Goal: Transaction & Acquisition: Purchase product/service

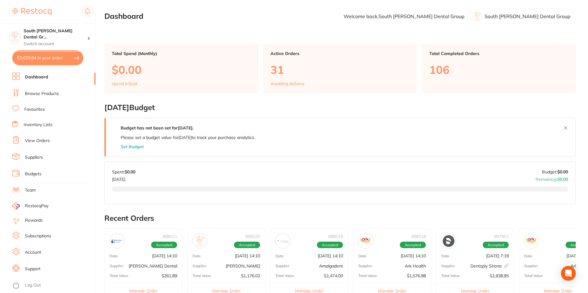
click at [49, 57] on button "$3,629.84 in your order" at bounding box center [47, 57] width 71 height 15
checkbox input "true"
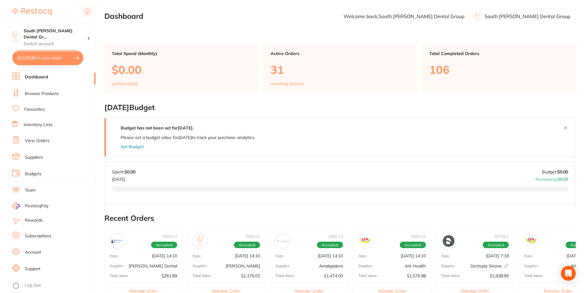
checkbox input "true"
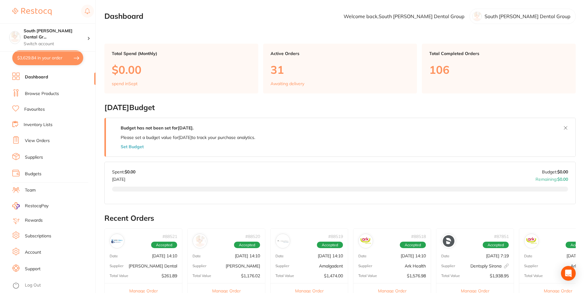
checkbox input "true"
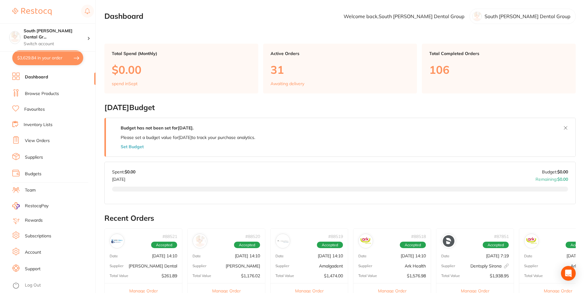
checkbox input "true"
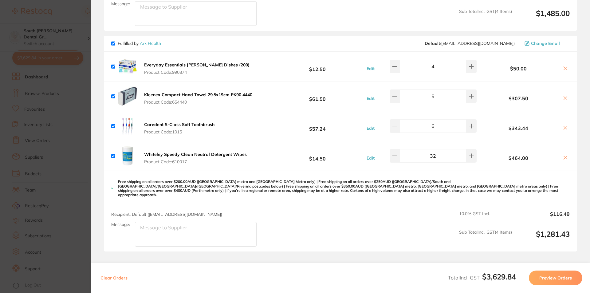
scroll to position [466, 0]
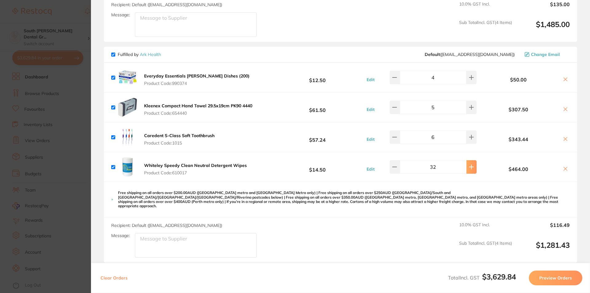
click at [467, 165] on button at bounding box center [471, 167] width 10 height 14
click at [466, 165] on button at bounding box center [471, 167] width 10 height 14
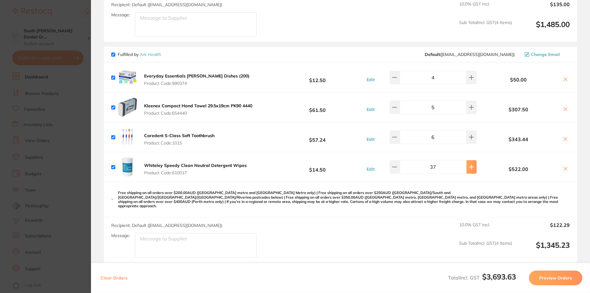
click at [466, 165] on button at bounding box center [471, 167] width 10 height 14
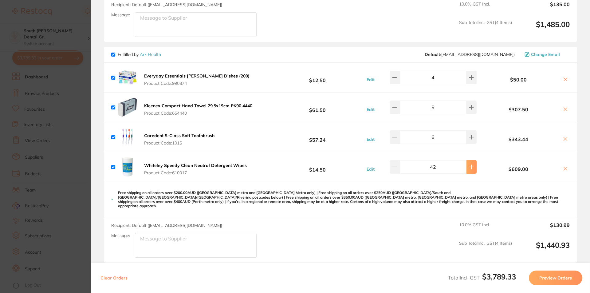
click at [466, 165] on button at bounding box center [471, 167] width 10 height 14
type input "44"
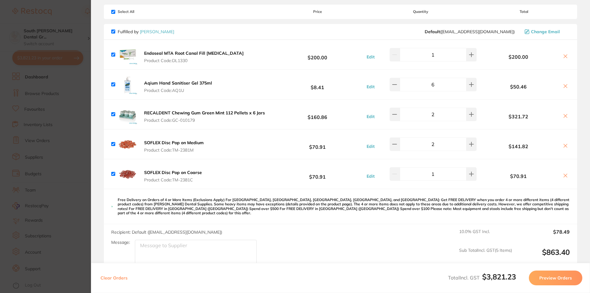
scroll to position [0, 0]
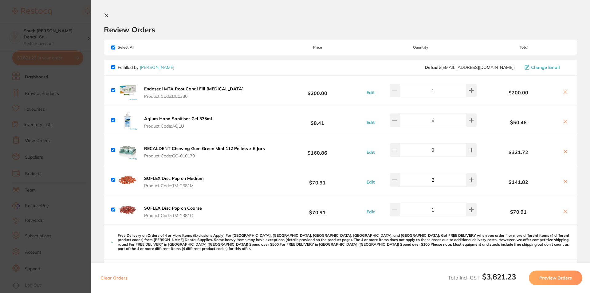
click at [106, 14] on icon at bounding box center [106, 15] width 5 height 5
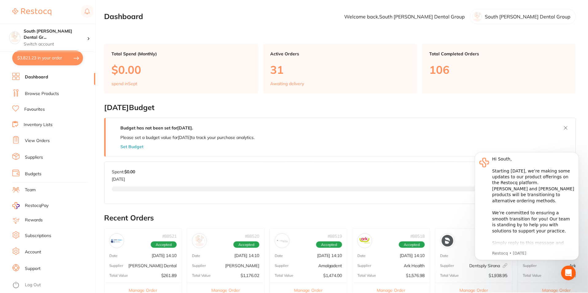
scroll to position [0, 0]
click at [34, 91] on link "Browse Products" at bounding box center [42, 94] width 34 height 6
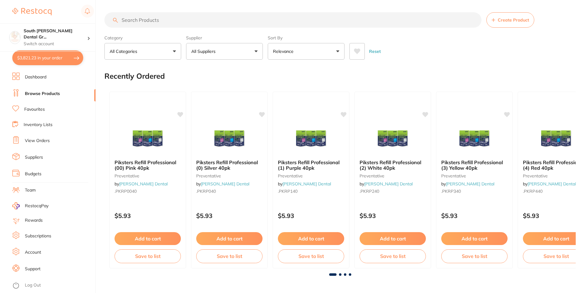
click at [171, 21] on input "search" at bounding box center [292, 19] width 377 height 15
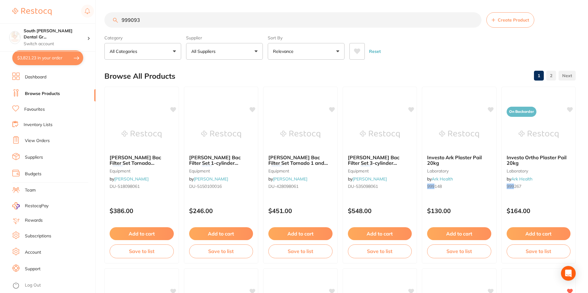
type input "999093"
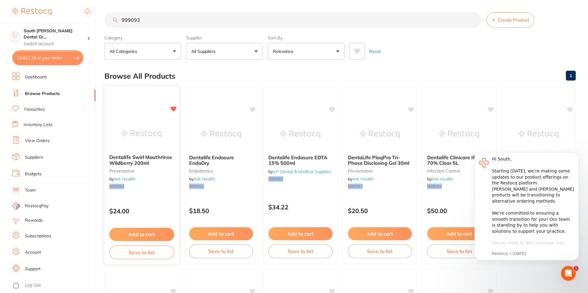
click at [156, 232] on button "Add to cart" at bounding box center [141, 234] width 65 height 13
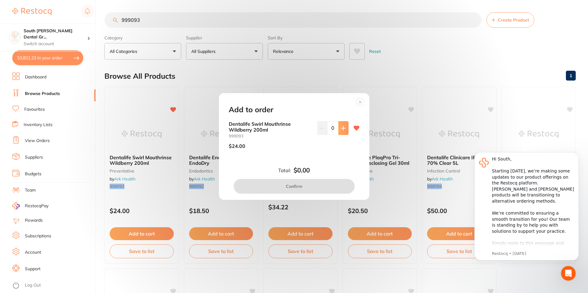
click at [346, 133] on button at bounding box center [343, 128] width 10 height 14
type input "3"
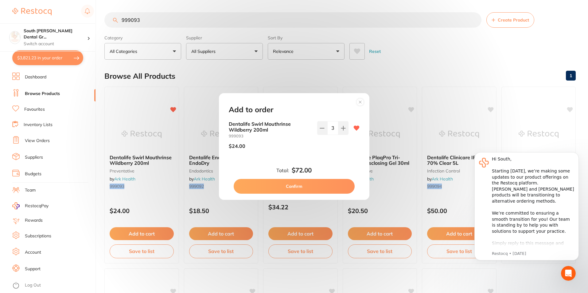
click at [320, 182] on button "Confirm" at bounding box center [294, 186] width 121 height 15
checkbox input "false"
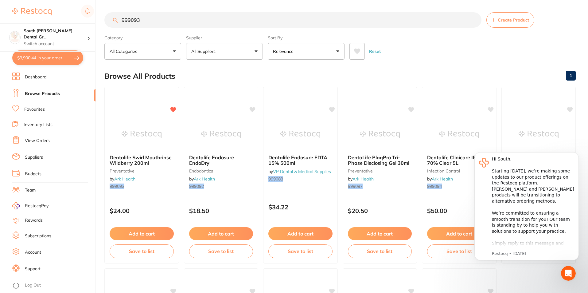
click at [42, 59] on button "$3,900.44 in your order" at bounding box center [47, 57] width 71 height 15
checkbox input "true"
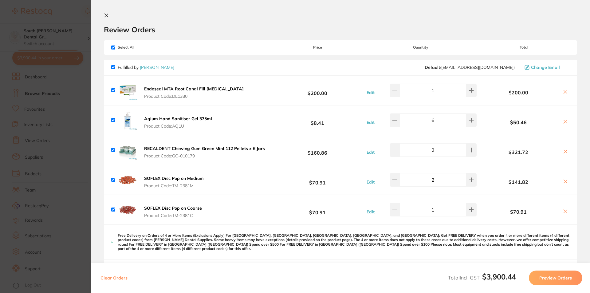
click at [192, 178] on b "SOFLEX Disc Pop on Medium" at bounding box center [174, 178] width 60 height 6
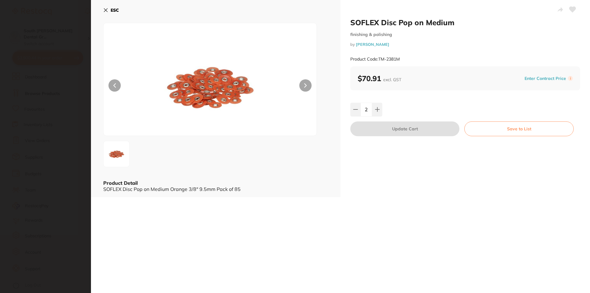
click at [106, 9] on icon at bounding box center [105, 10] width 3 height 3
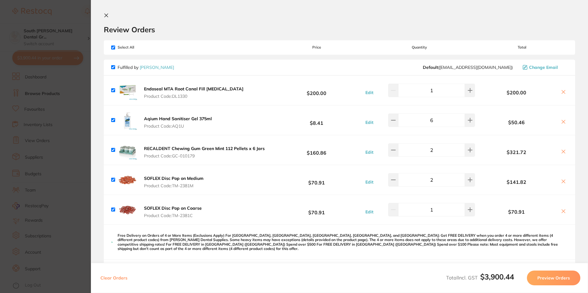
click at [107, 17] on icon at bounding box center [106, 15] width 3 height 3
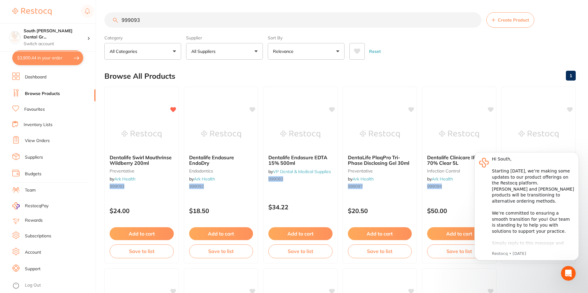
click at [204, 25] on input "999093" at bounding box center [292, 19] width 377 height 15
click at [205, 24] on input "999093" at bounding box center [292, 19] width 377 height 15
type input "i"
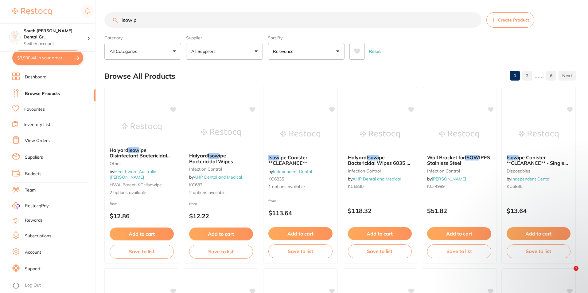
type input "isowipe"
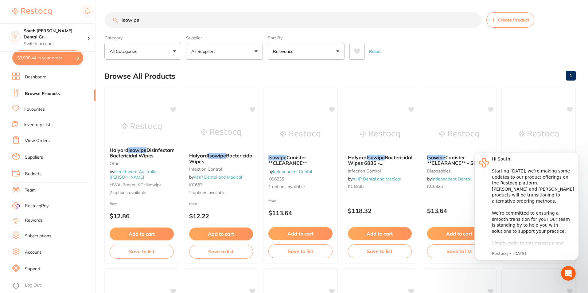
click at [43, 141] on link "View Orders" at bounding box center [37, 141] width 25 height 6
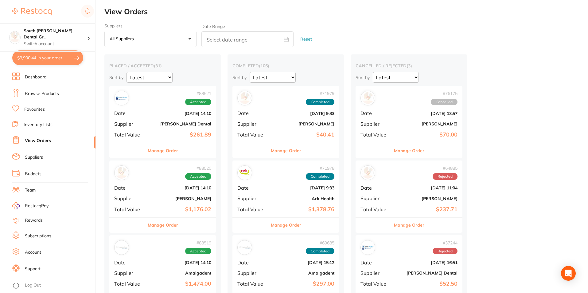
click at [40, 110] on link "Favourites" at bounding box center [34, 109] width 21 height 6
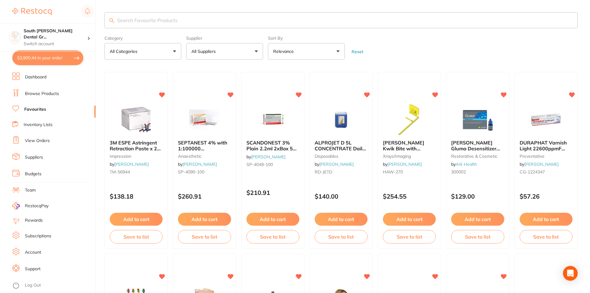
click at [135, 21] on input "search" at bounding box center [340, 20] width 473 height 16
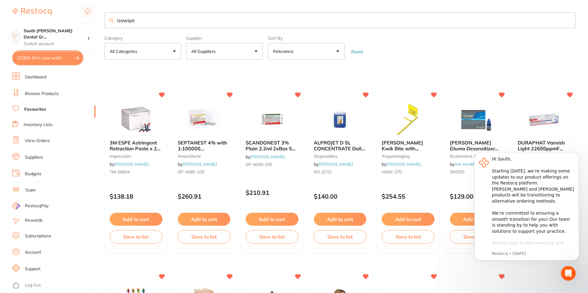
type input "isowipe"
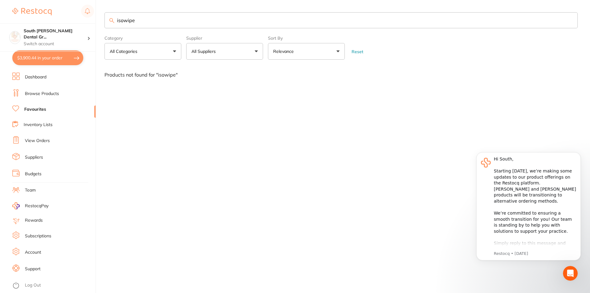
click at [43, 94] on link "Browse Products" at bounding box center [42, 94] width 34 height 6
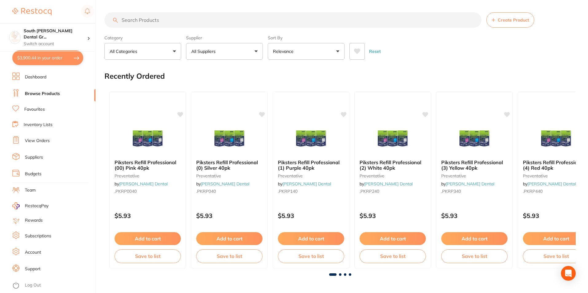
click at [162, 18] on input "search" at bounding box center [292, 19] width 377 height 15
click at [128, 18] on input "search" at bounding box center [292, 19] width 377 height 15
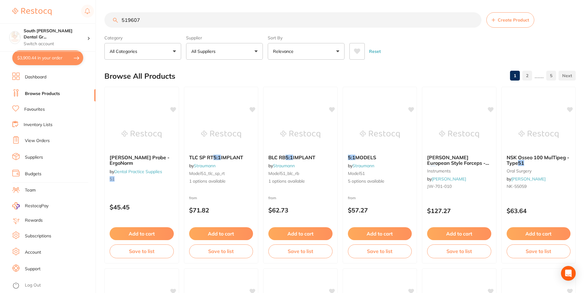
type input "519607"
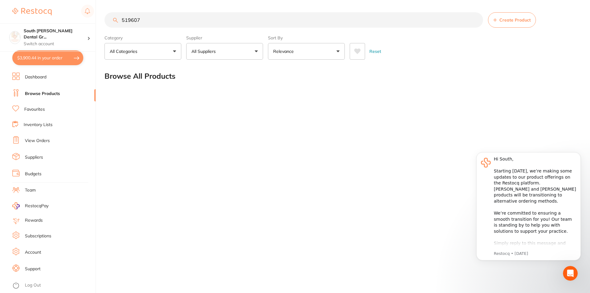
click at [238, 58] on button "All Suppliers" at bounding box center [224, 51] width 77 height 17
type input "[PERSON_NAME]"
click at [257, 54] on button "All Suppliers" at bounding box center [224, 51] width 77 height 17
click at [256, 52] on button "All Suppliers" at bounding box center [224, 51] width 77 height 17
click at [181, 22] on input "519607" at bounding box center [293, 19] width 378 height 15
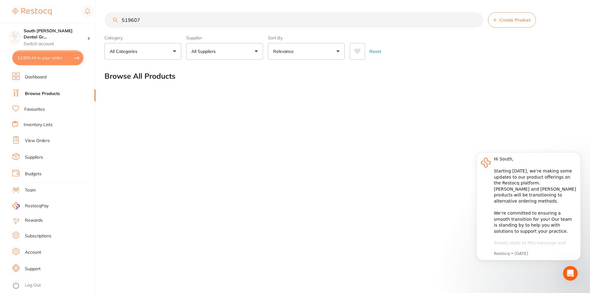
drag, startPoint x: 182, startPoint y: 22, endPoint x: 22, endPoint y: 8, distance: 160.3
click at [22, 8] on div "$3,900.44 South [PERSON_NAME] Dental Gr... Switch account South [PERSON_NAME] D…" at bounding box center [295, 146] width 590 height 293
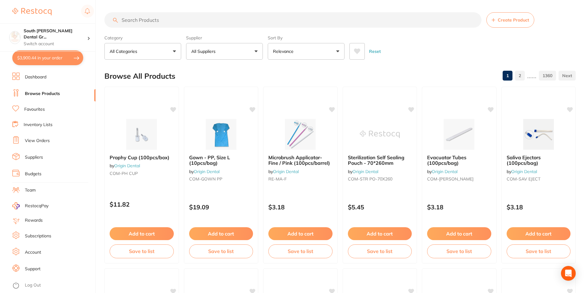
click at [244, 52] on button "All Suppliers" at bounding box center [224, 51] width 77 height 17
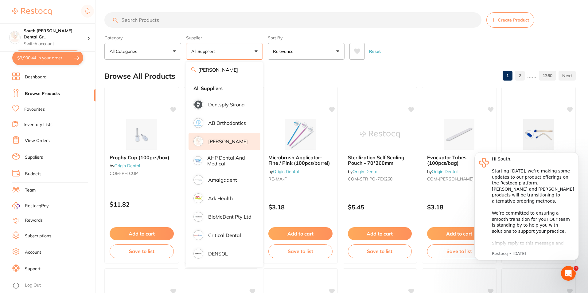
click at [238, 136] on li "[PERSON_NAME]" at bounding box center [225, 141] width 72 height 17
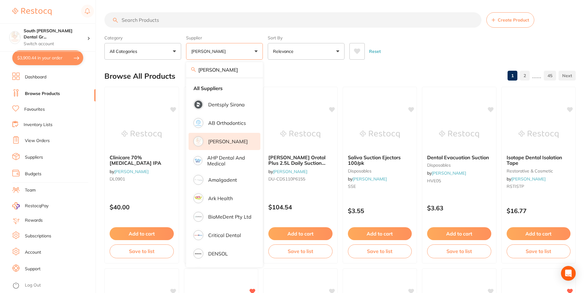
click at [422, 50] on div "Reset" at bounding box center [460, 48] width 221 height 21
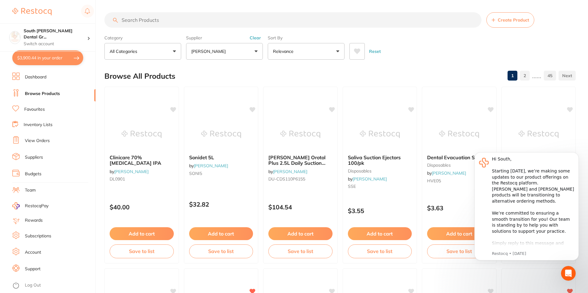
click at [222, 25] on input "search" at bounding box center [292, 19] width 377 height 15
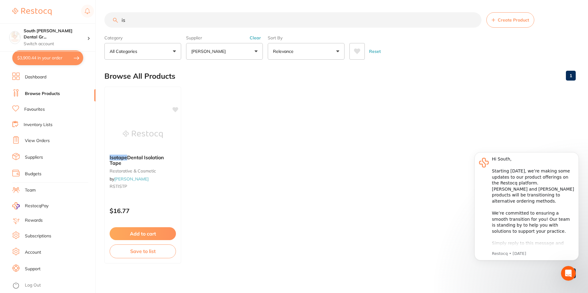
type input "i"
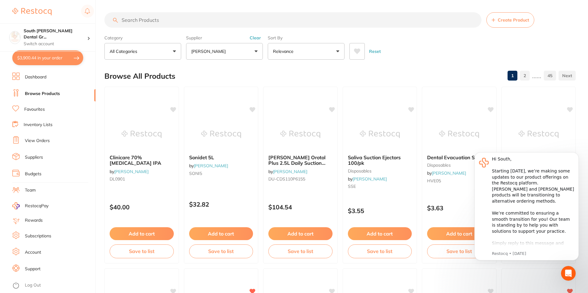
click at [34, 60] on button "$3,900.44 in your order" at bounding box center [47, 57] width 71 height 15
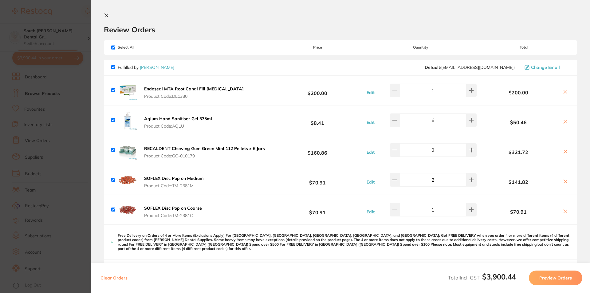
click at [110, 15] on button at bounding box center [107, 16] width 7 height 6
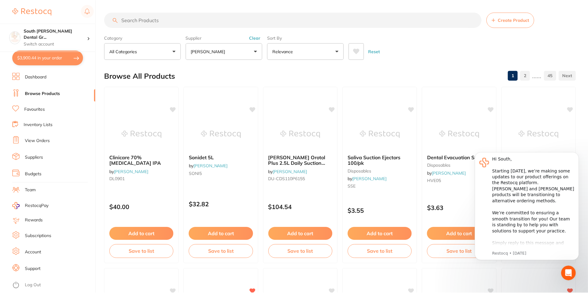
scroll to position [4, 0]
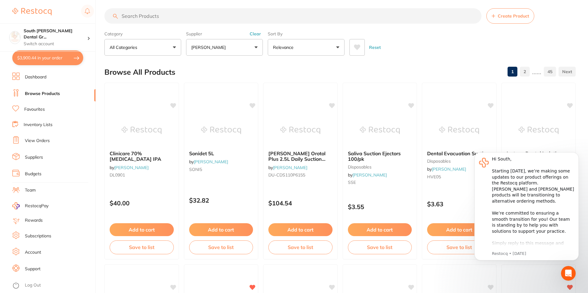
click at [163, 17] on input "search" at bounding box center [292, 15] width 377 height 15
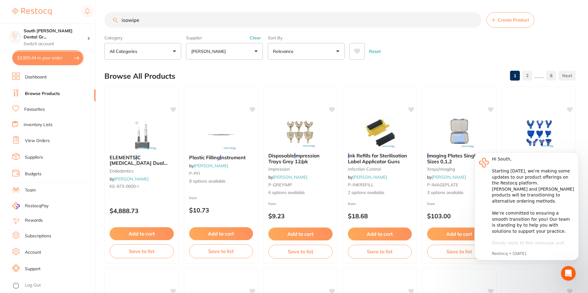
type input "isowipes"
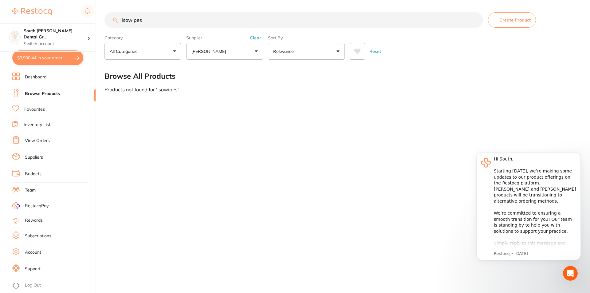
click at [220, 54] on p "[PERSON_NAME]" at bounding box center [209, 51] width 37 height 6
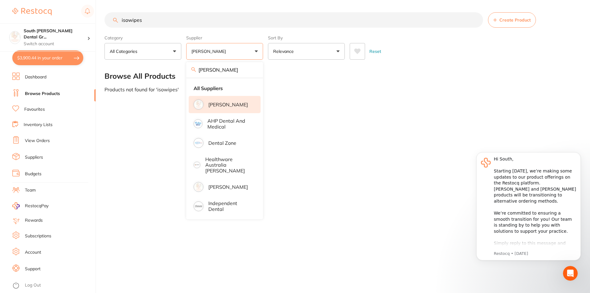
click at [41, 94] on link "Browse Products" at bounding box center [42, 94] width 35 height 6
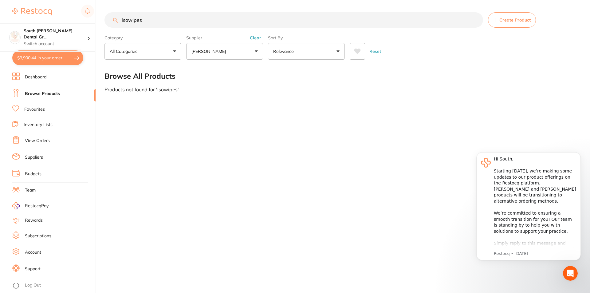
drag, startPoint x: 139, startPoint y: 14, endPoint x: 100, endPoint y: 11, distance: 39.1
click at [101, 11] on div "$3,900.44 South [PERSON_NAME] Dental Gr... Switch account South [PERSON_NAME] D…" at bounding box center [295, 146] width 590 height 293
click at [225, 46] on button "[PERSON_NAME]" at bounding box center [224, 51] width 77 height 17
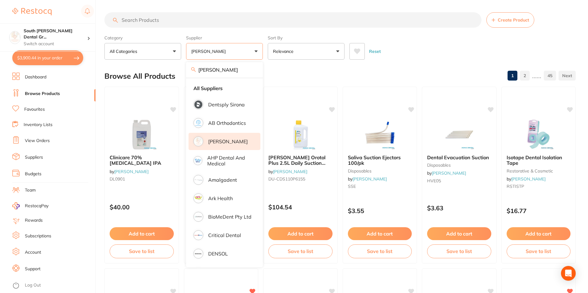
click at [236, 141] on p "[PERSON_NAME]" at bounding box center [228, 142] width 40 height 6
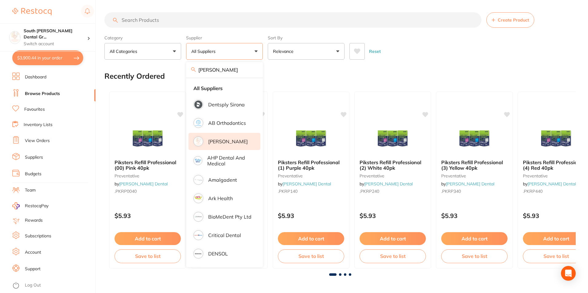
click at [225, 143] on p "[PERSON_NAME]" at bounding box center [228, 142] width 40 height 6
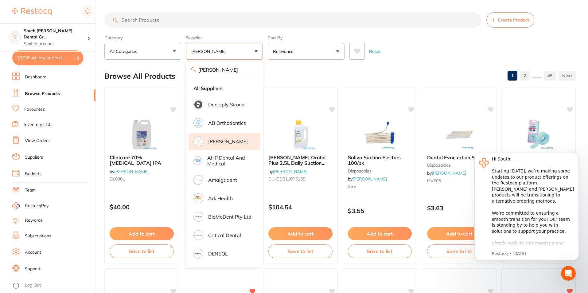
click at [39, 56] on button "$3,900.44 in your order" at bounding box center [47, 57] width 71 height 15
